Goal: Task Accomplishment & Management: Use online tool/utility

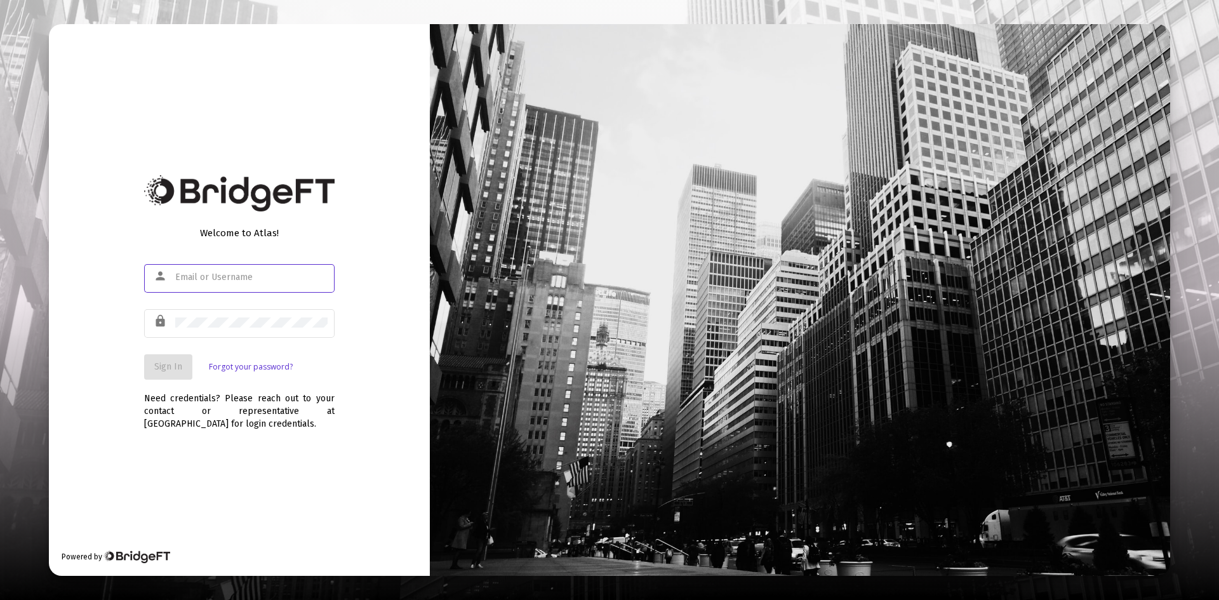
type input "[PERSON_NAME][EMAIL_ADDRESS][DOMAIN_NAME]"
drag, startPoint x: 166, startPoint y: 367, endPoint x: 204, endPoint y: 341, distance: 46.2
click at [166, 366] on span "Sign In" at bounding box center [168, 366] width 28 height 11
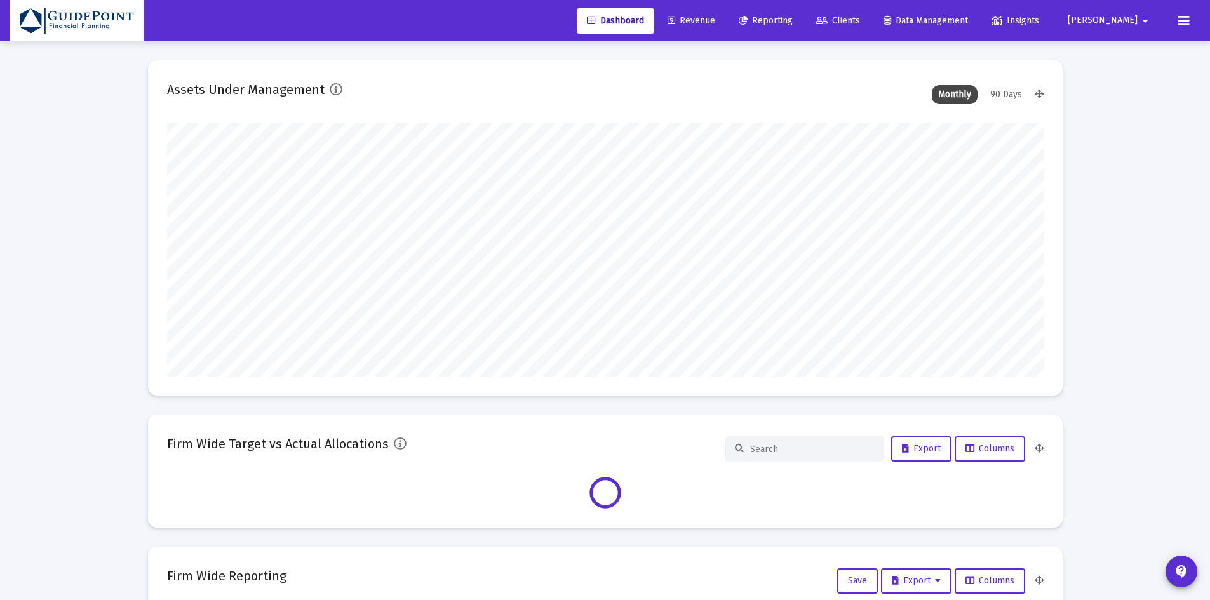
scroll to position [254, 876]
type input "[DATE]"
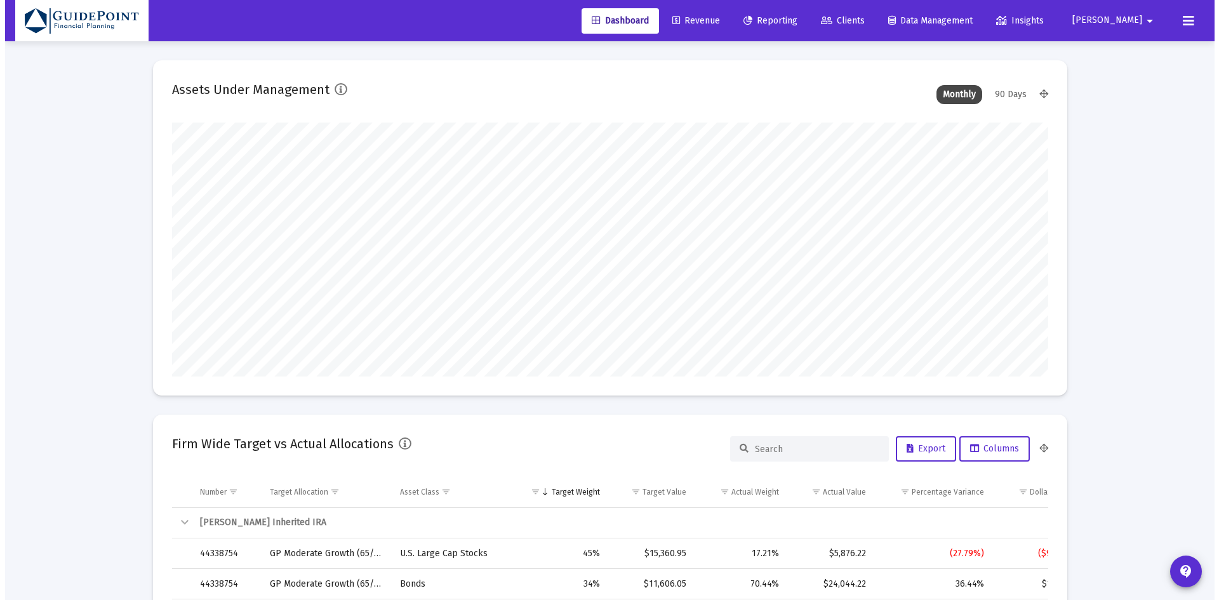
scroll to position [254, 410]
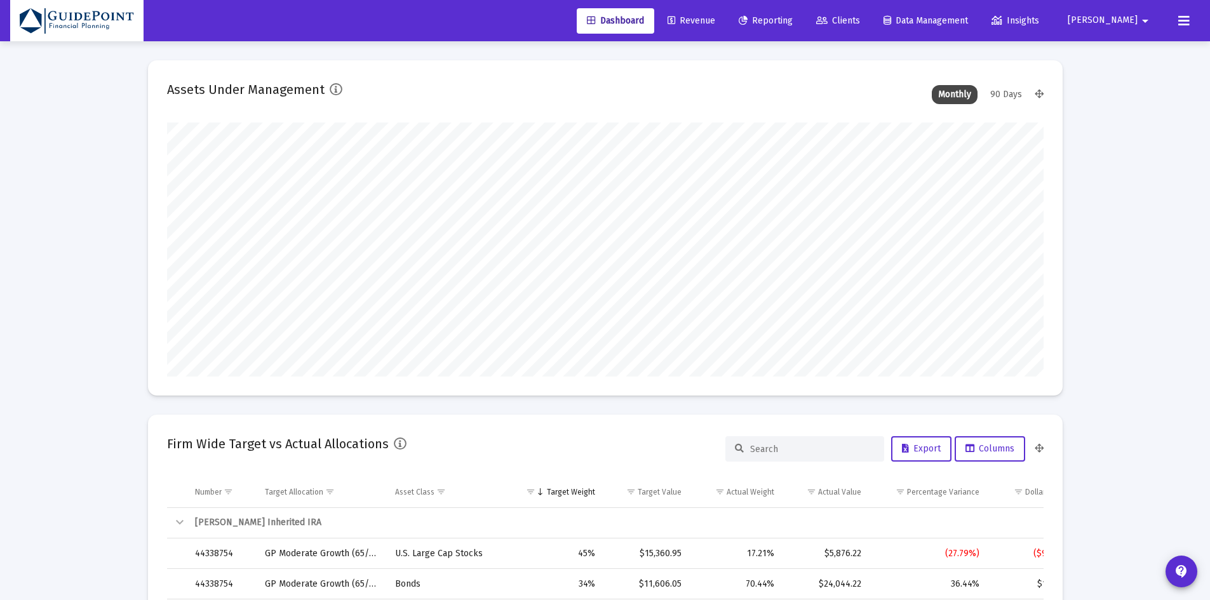
type input "[PERSON_NAME][EMAIL_ADDRESS][DOMAIN_NAME]"
click at [827, 17] on icon at bounding box center [821, 21] width 11 height 9
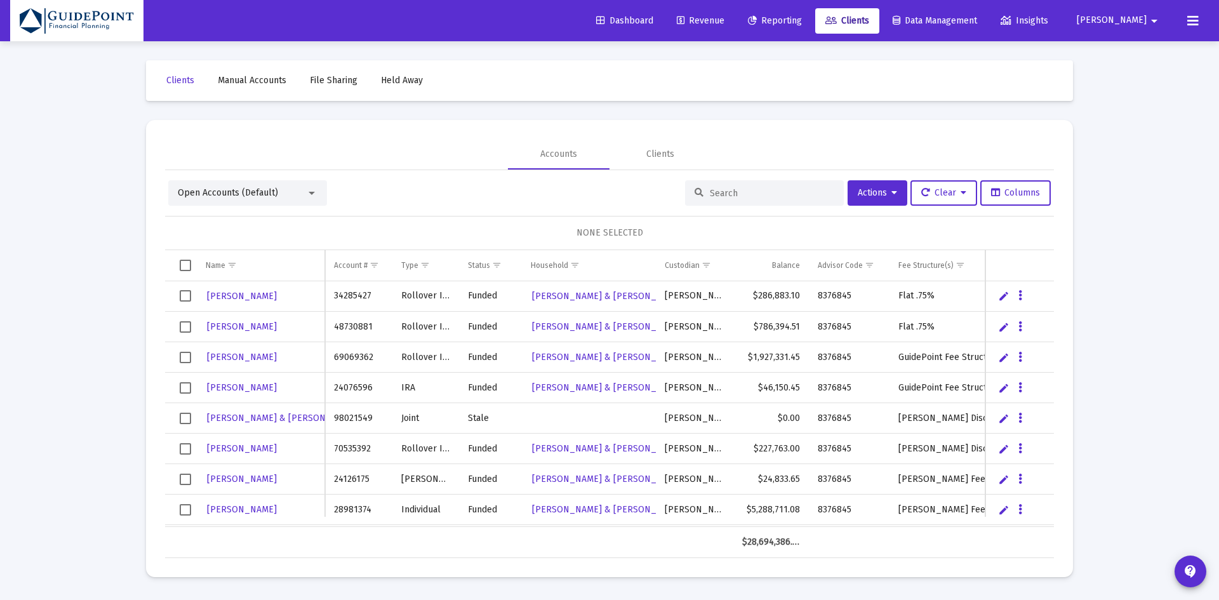
click at [258, 197] on span "Open Accounts (Default)" at bounding box center [228, 192] width 100 height 11
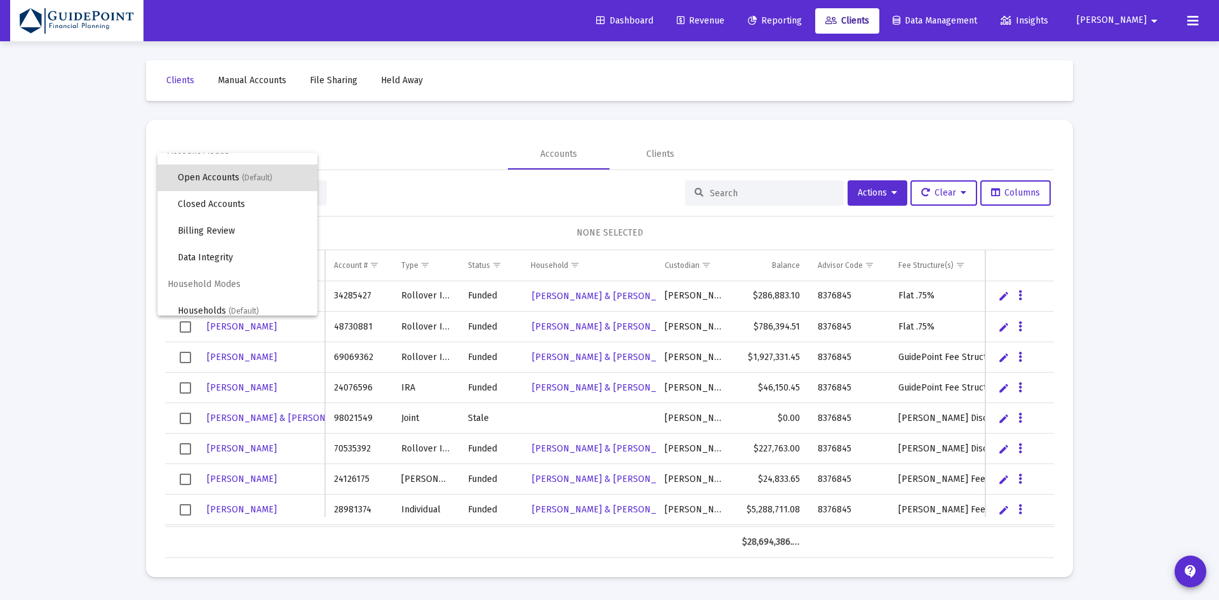
scroll to position [24, 0]
click at [206, 298] on span "Households (Default)" at bounding box center [243, 302] width 130 height 27
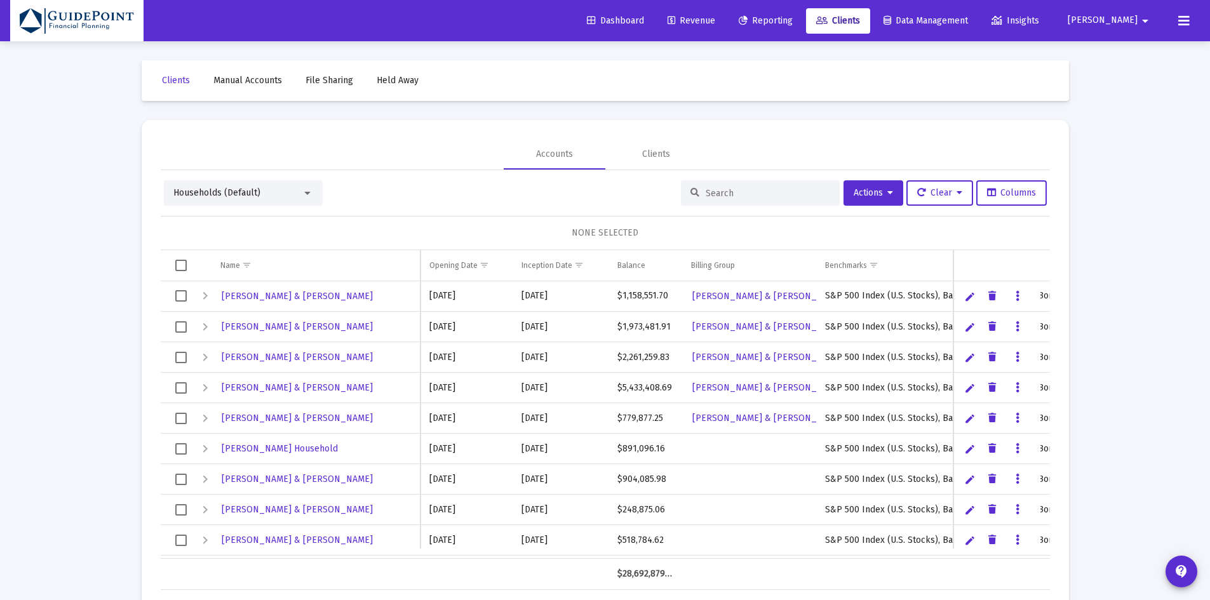
click at [717, 189] on input at bounding box center [768, 193] width 124 height 11
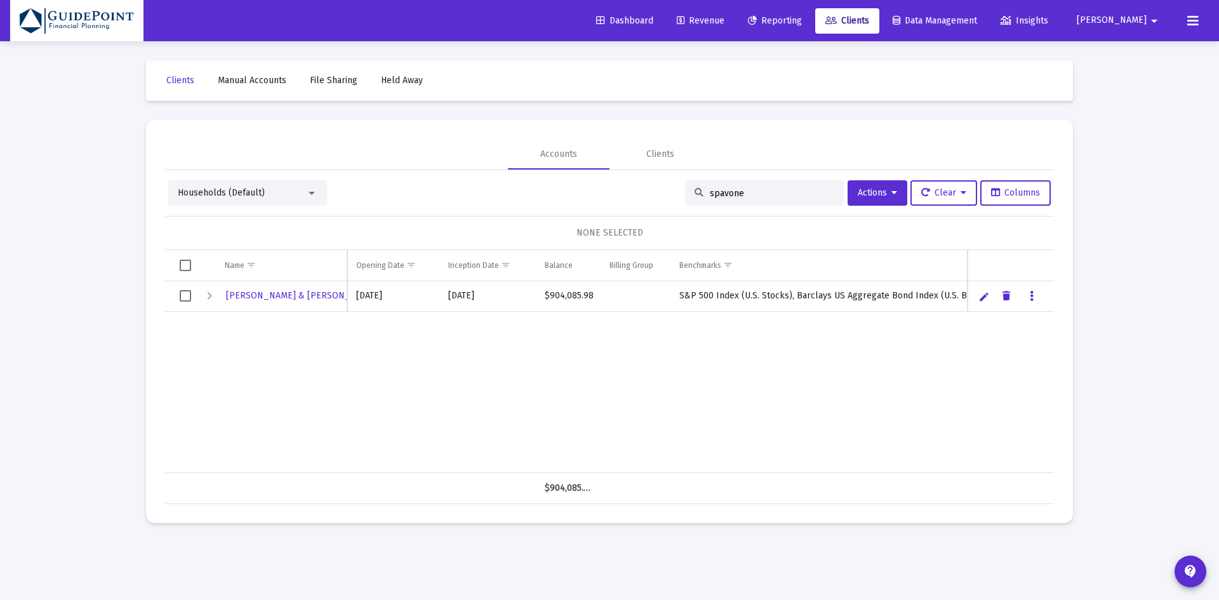
type input "spavone"
click at [185, 295] on span "Select row" at bounding box center [185, 295] width 11 height 11
click at [859, 196] on span "Actions" at bounding box center [877, 192] width 39 height 11
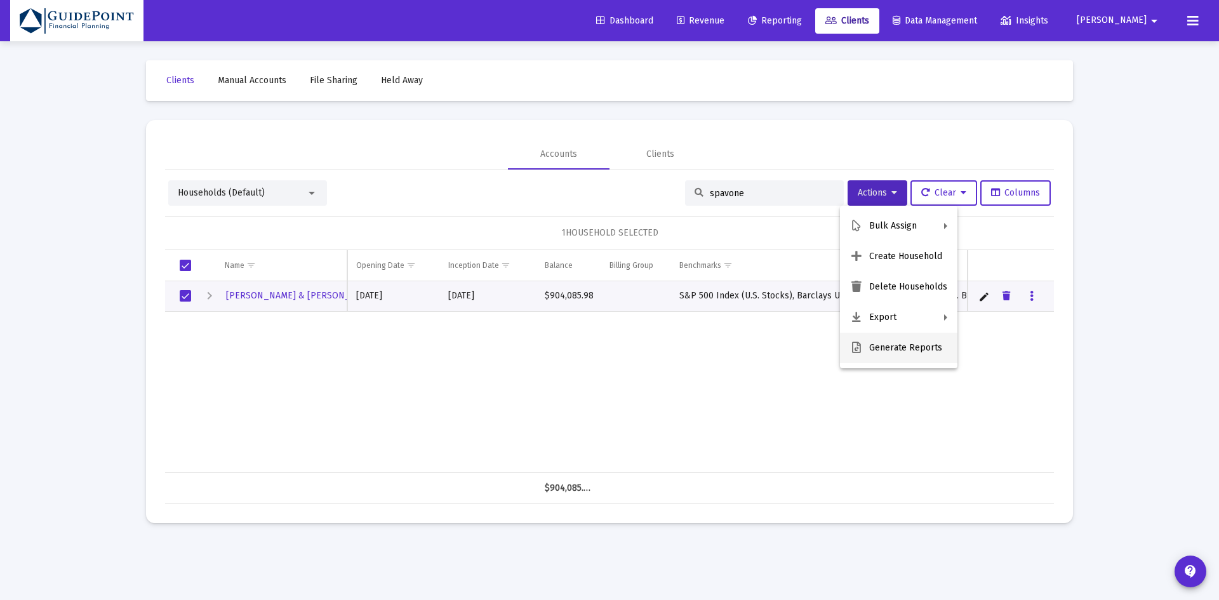
click at [880, 347] on button "Generate Reports" at bounding box center [898, 348] width 117 height 30
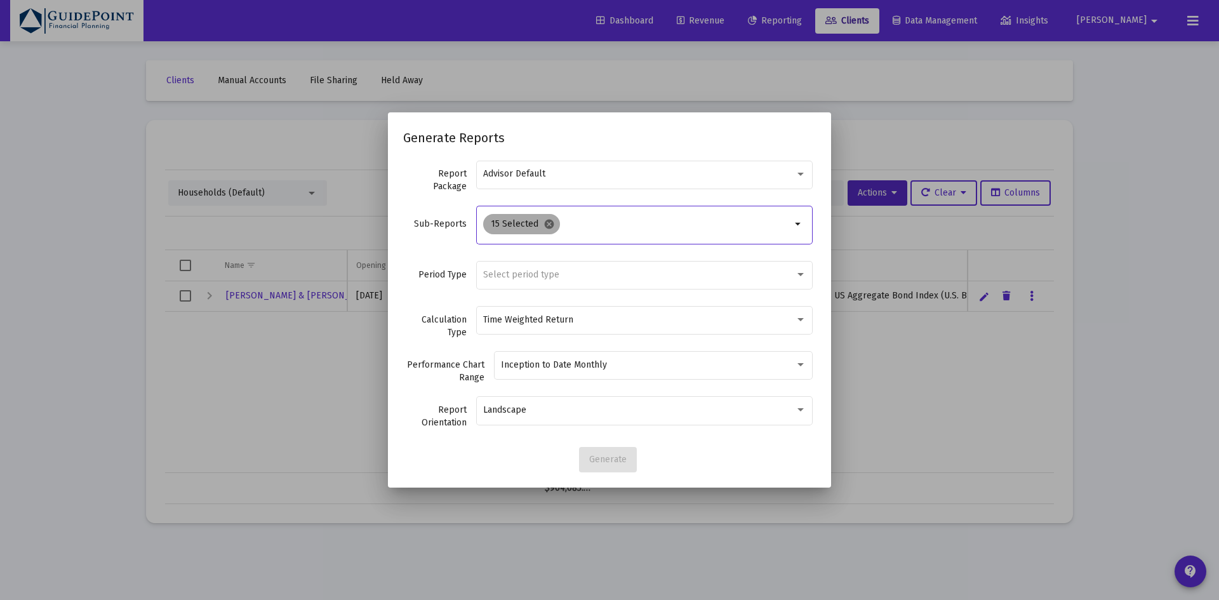
click at [545, 225] on mat-icon "cancel" at bounding box center [549, 223] width 11 height 11
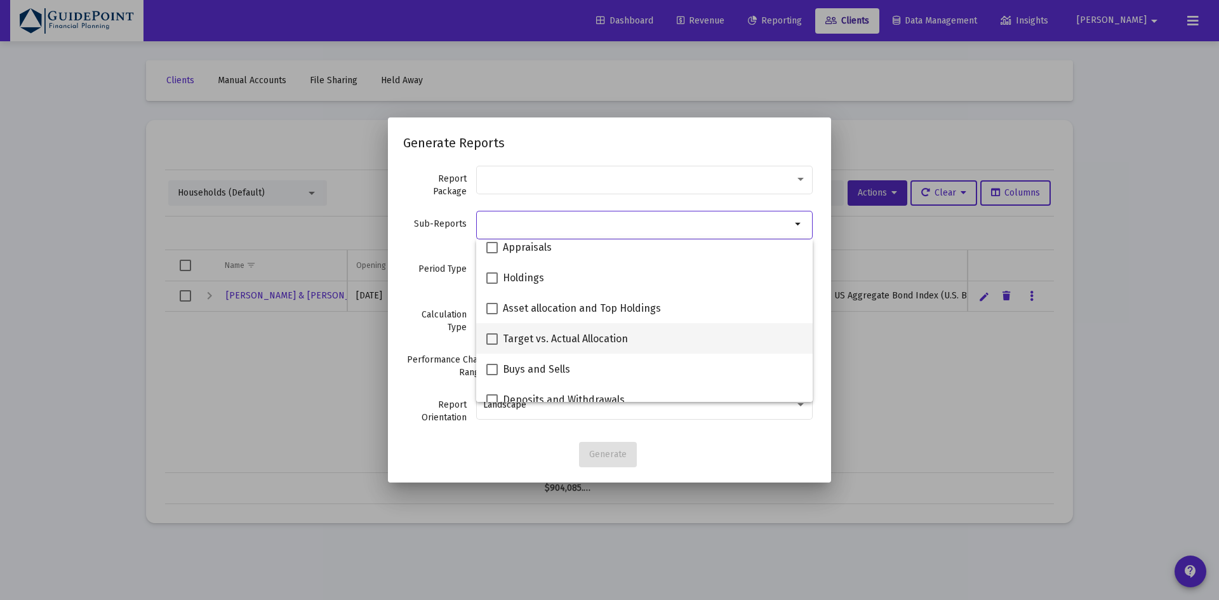
click at [569, 338] on span "Target vs. Actual Allocation" at bounding box center [565, 339] width 125 height 15
click at [492, 345] on input "Target vs. Actual Allocation" at bounding box center [492, 345] width 1 height 1
checkbox input "true"
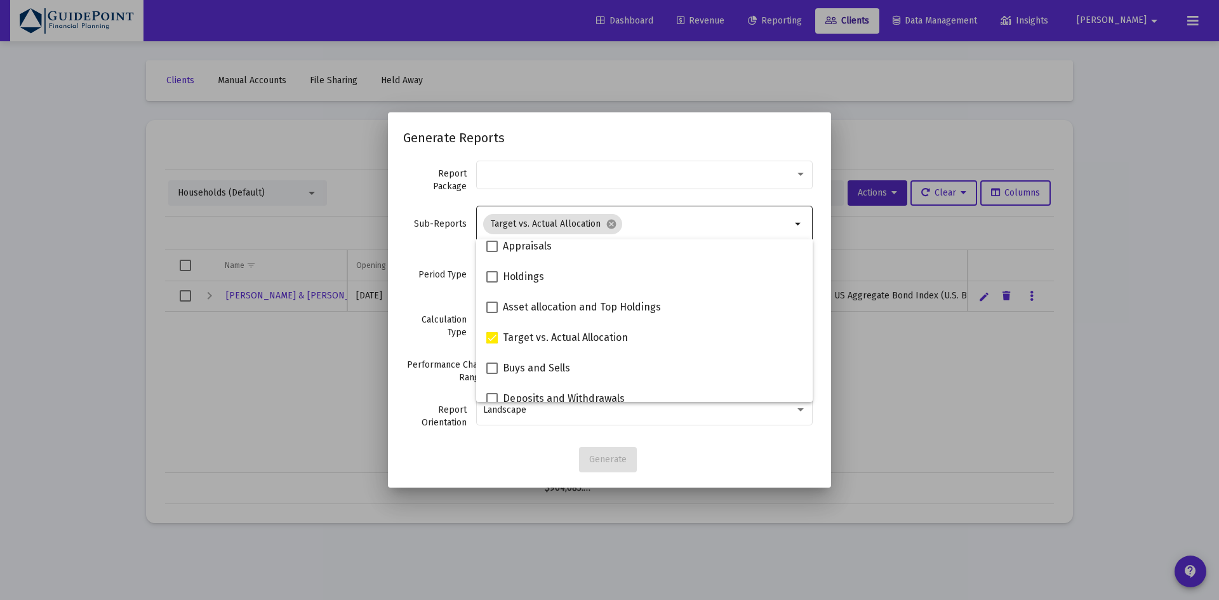
scroll to position [253, 0]
click at [424, 291] on div "Period Type Select period type" at bounding box center [609, 281] width 413 height 45
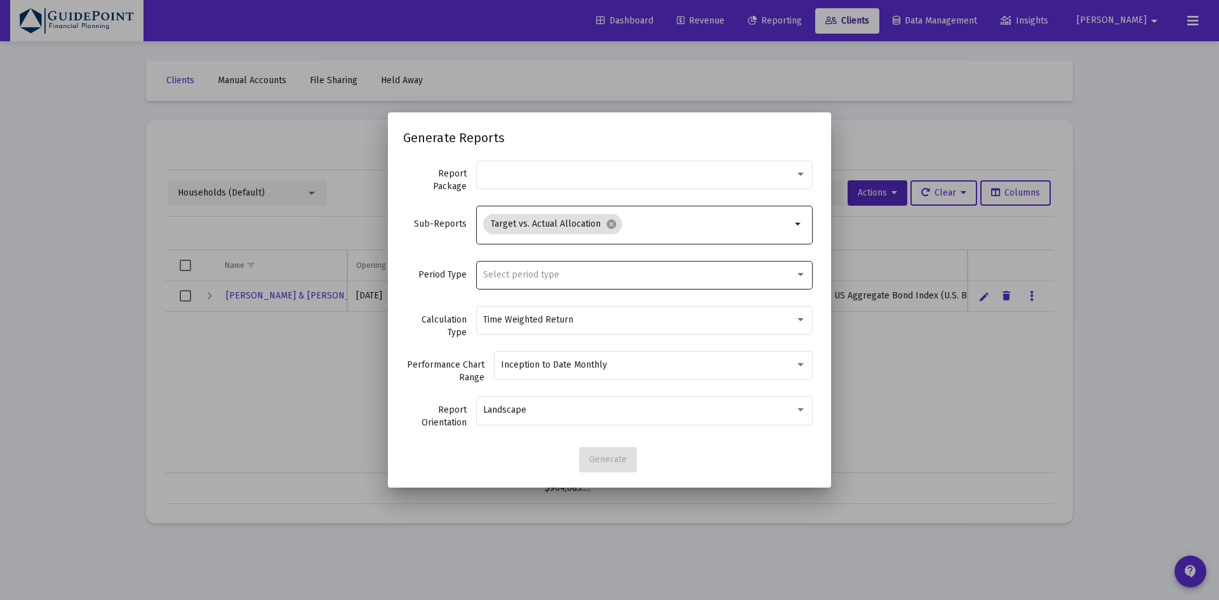
click at [503, 279] on span "Select period type" at bounding box center [521, 274] width 76 height 11
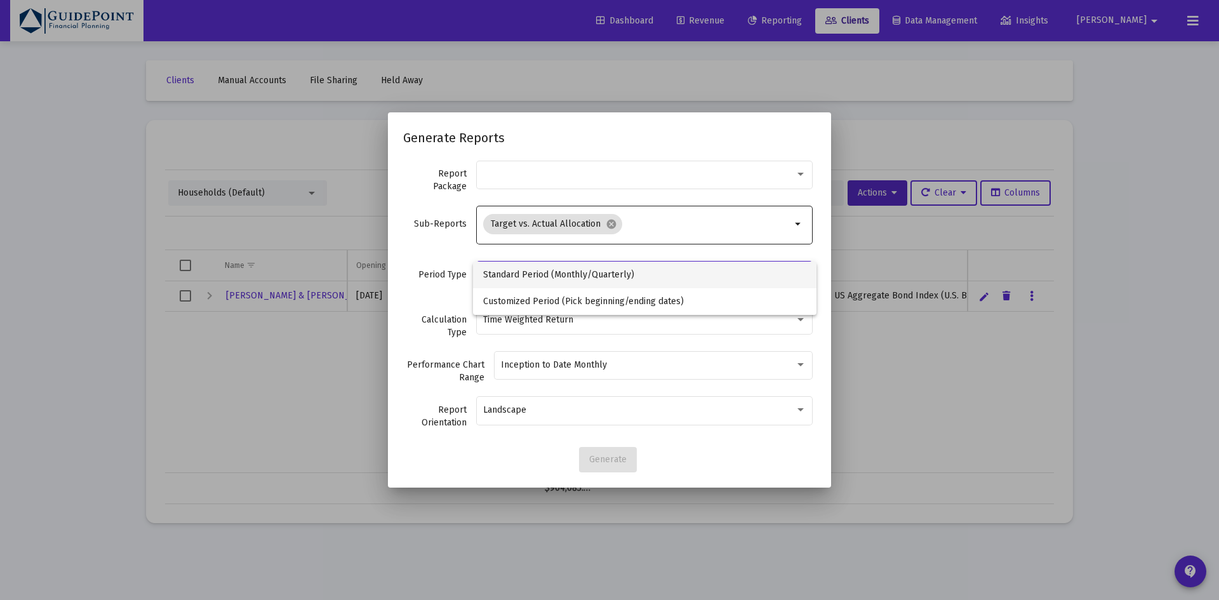
click at [506, 268] on span "Standard Period (Monthly/Quarterly)" at bounding box center [644, 275] width 323 height 27
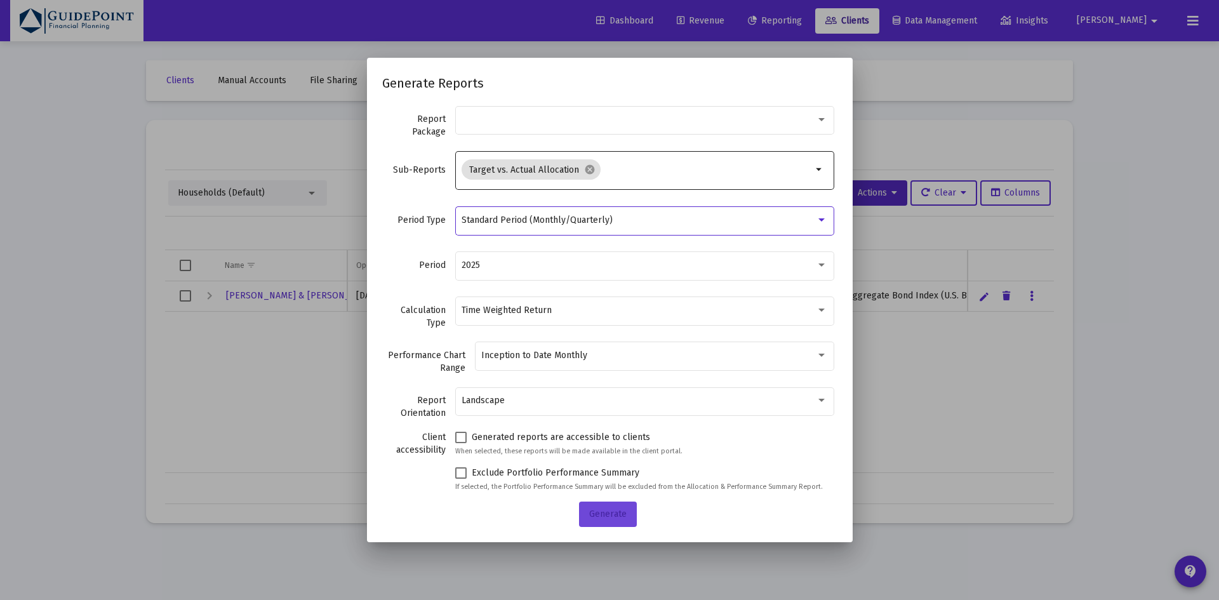
click at [598, 514] on span "Generate" at bounding box center [607, 514] width 37 height 11
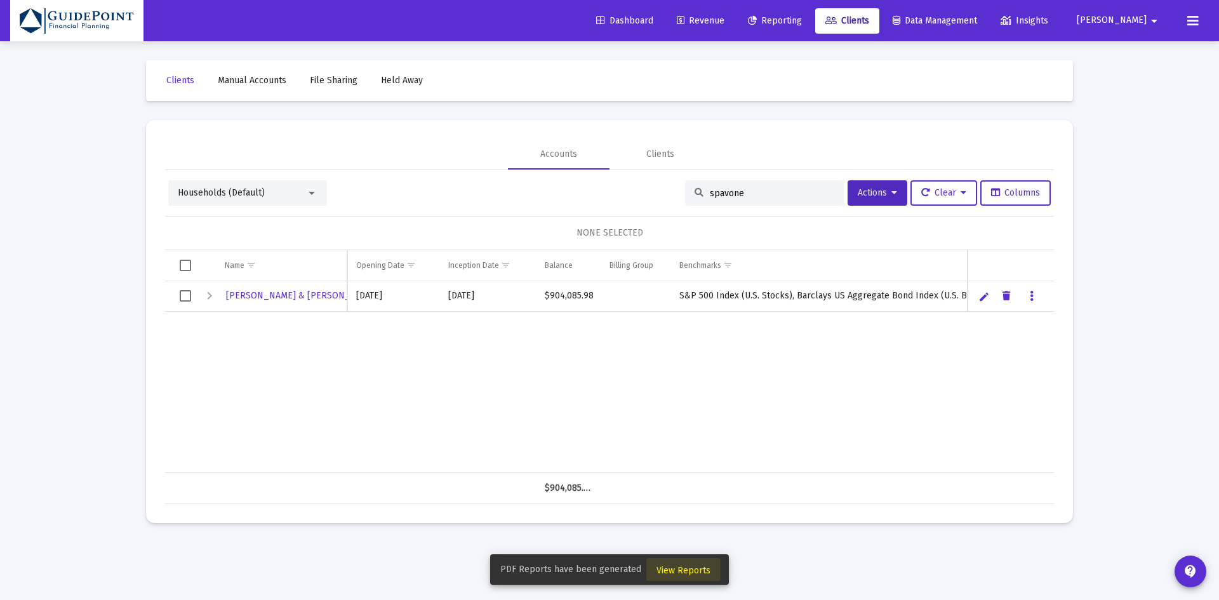
click at [685, 574] on span "View Reports" at bounding box center [684, 570] width 54 height 11
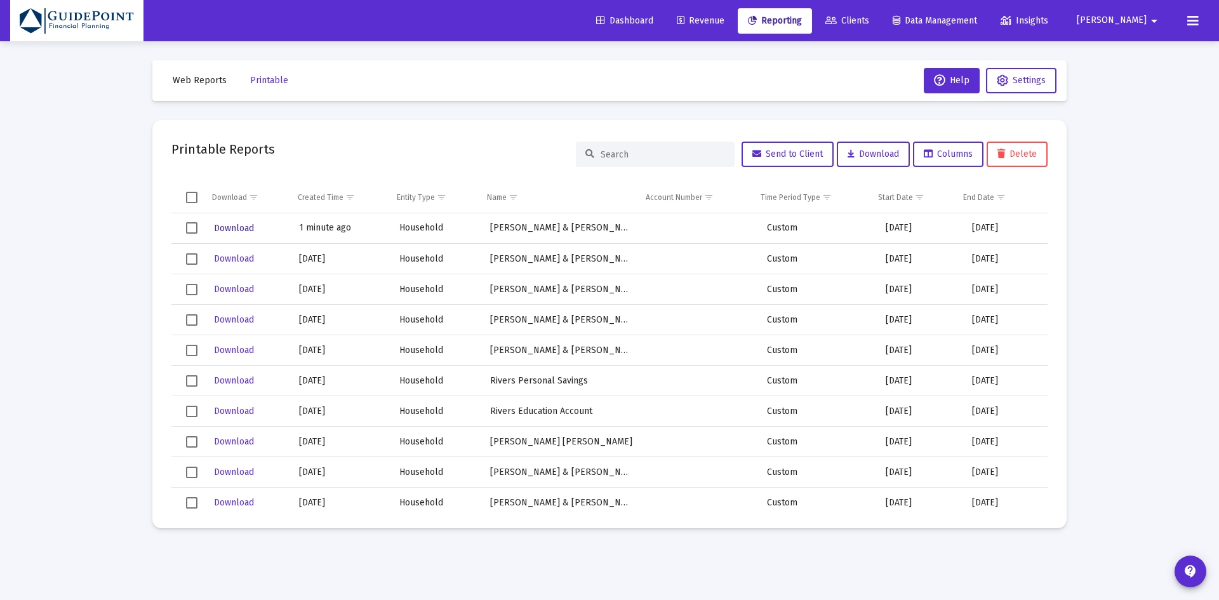
click at [236, 225] on span "Download" at bounding box center [234, 228] width 40 height 11
